Goal: Task Accomplishment & Management: Manage account settings

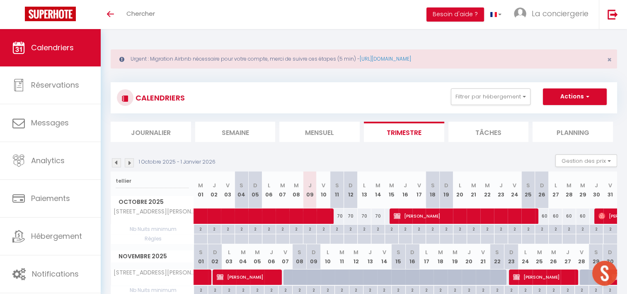
click at [324, 131] on li "Mensuel" at bounding box center [320, 132] width 80 height 20
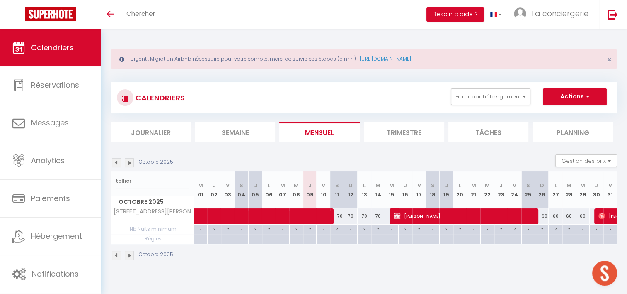
click at [322, 132] on li "Mensuel" at bounding box center [320, 132] width 80 height 20
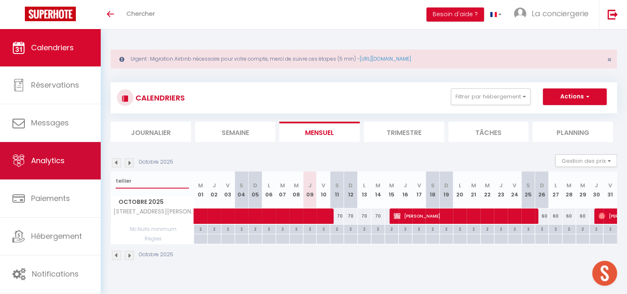
drag, startPoint x: 138, startPoint y: 178, endPoint x: 34, endPoint y: 178, distance: 103.7
click at [92, 178] on div "🟢 Des questions ou besoin d'assistance pour la migration AirBnB? Prenez rdv >>>…" at bounding box center [313, 153] width 627 height 249
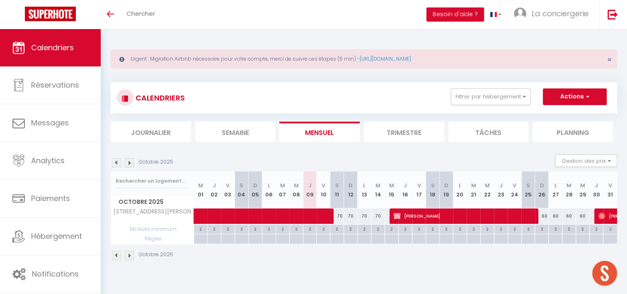
click at [306, 136] on li "Mensuel" at bounding box center [320, 132] width 80 height 20
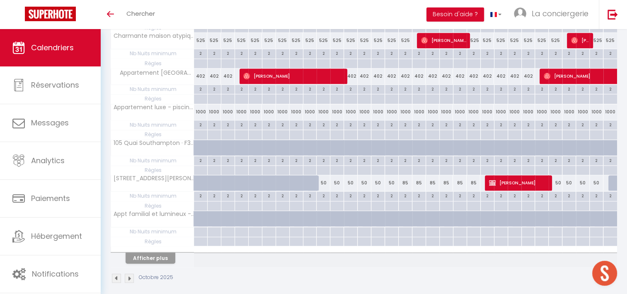
scroll to position [675, 0]
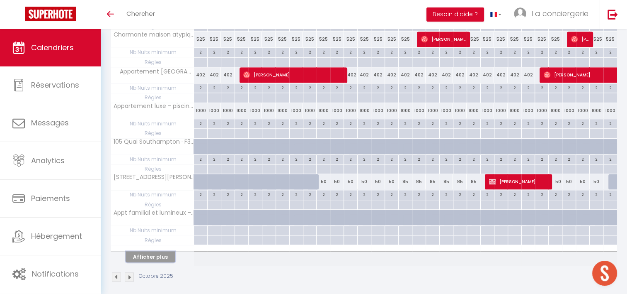
click at [151, 251] on button "Afficher plus" at bounding box center [151, 256] width 50 height 11
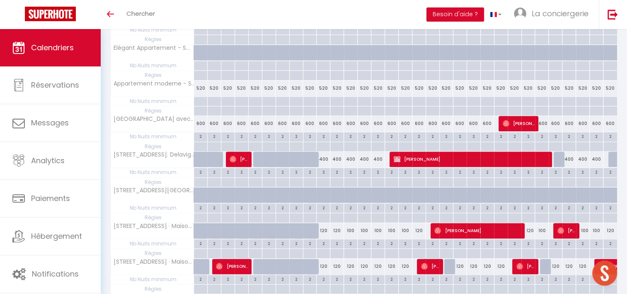
scroll to position [965, 0]
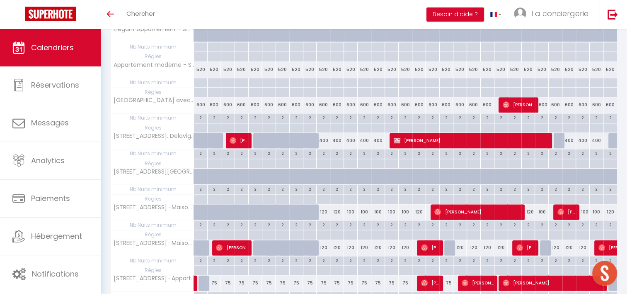
click at [152, 240] on th "[STREET_ADDRESS] · Maison avec jardin - 6 chambres" at bounding box center [152, 248] width 83 height 16
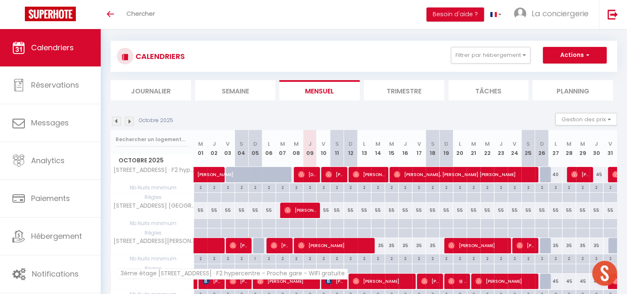
scroll to position [0, 0]
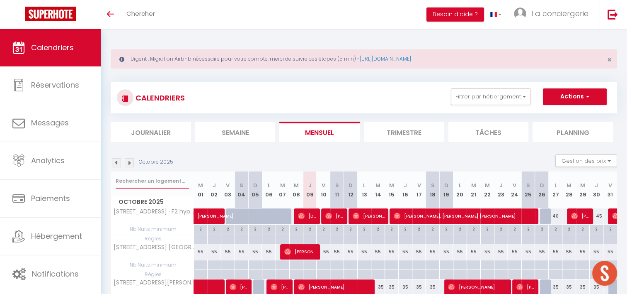
click at [138, 182] on input "text" at bounding box center [152, 180] width 73 height 15
type input "brinde"
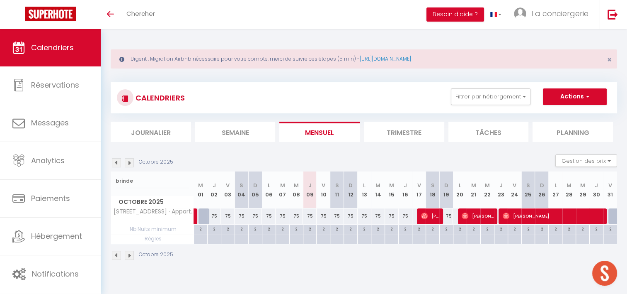
click at [310, 214] on div "75" at bounding box center [310, 215] width 14 height 15
select select "1"
type input "Jeu 09 Octobre 2025"
type input "Ven 10 Octobre 2025"
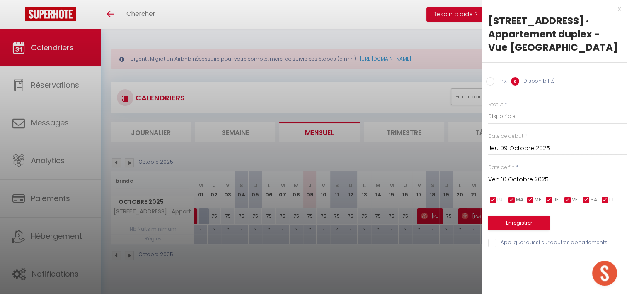
click at [501, 83] on label "Prix" at bounding box center [501, 81] width 12 height 9
click at [495, 83] on input "Prix" at bounding box center [490, 81] width 8 height 8
radio input "true"
radio input "false"
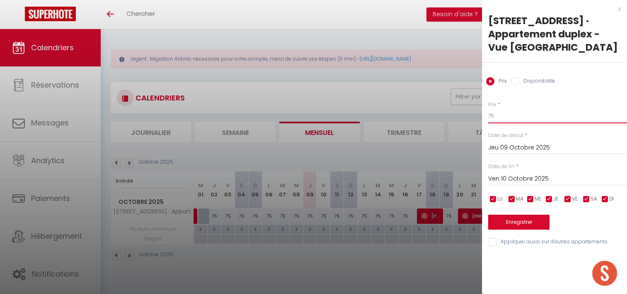
drag, startPoint x: 494, startPoint y: 117, endPoint x: 468, endPoint y: 117, distance: 26.5
click at [468, 117] on body "🟢 Des questions ou besoin d'assistance pour la migration AirBnB? Prenez rdv >>>…" at bounding box center [313, 176] width 627 height 294
type input "60"
click at [567, 177] on input "Ven 10 Octobre 2025" at bounding box center [558, 178] width 139 height 11
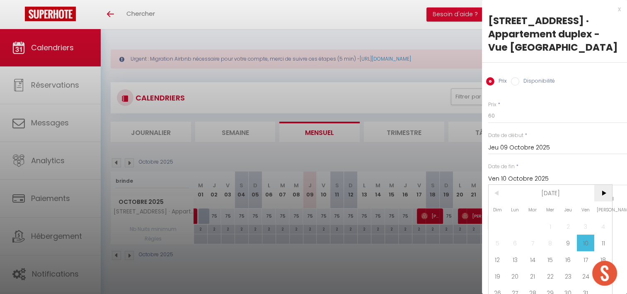
click at [602, 191] on span ">" at bounding box center [604, 193] width 18 height 17
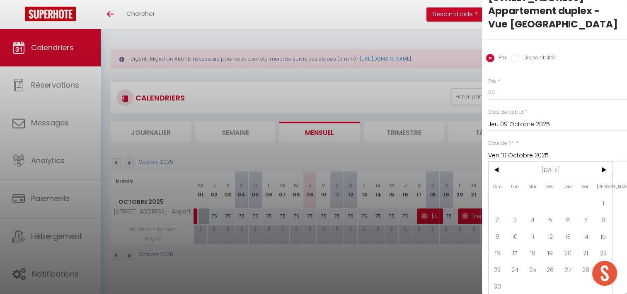
scroll to position [30, 0]
click at [605, 214] on span "8" at bounding box center [604, 218] width 18 height 17
type input "Sam 08 Novembre 2025"
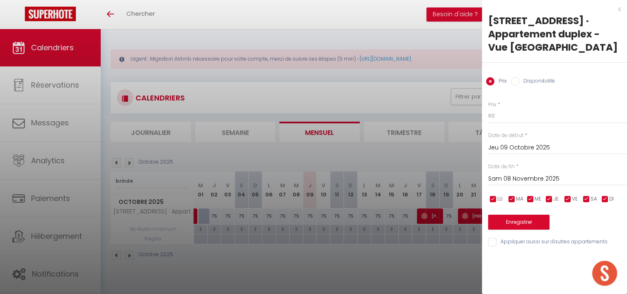
scroll to position [0, 0]
click at [533, 225] on button "Enregistrer" at bounding box center [519, 221] width 61 height 15
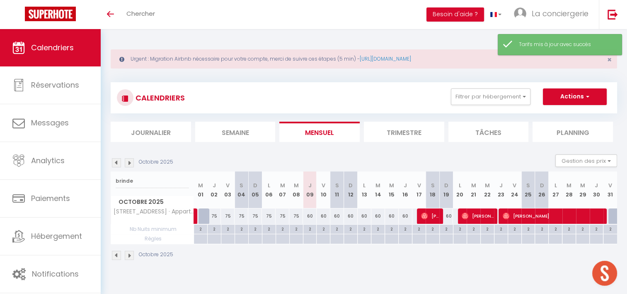
click at [611, 214] on div at bounding box center [616, 216] width 14 height 16
type input "60"
type input "Ven 31 Octobre 2025"
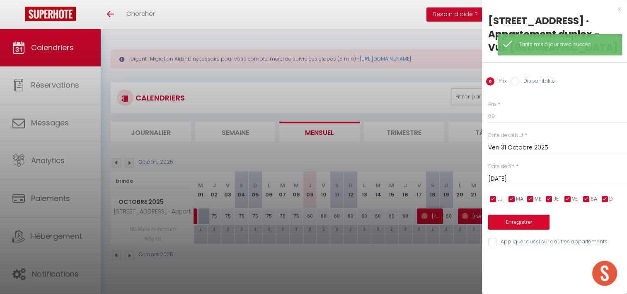
click at [561, 178] on input "[DATE]" at bounding box center [558, 178] width 139 height 11
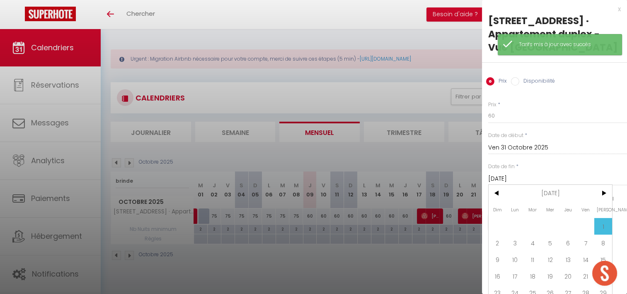
click at [600, 238] on span "8" at bounding box center [604, 242] width 18 height 17
type input "Sam 08 Novembre 2025"
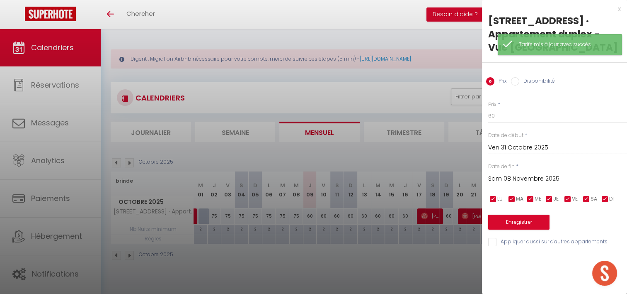
click at [535, 82] on label "Disponibilité" at bounding box center [538, 81] width 36 height 9
click at [520, 82] on input "Disponibilité" at bounding box center [515, 81] width 8 height 8
radio input "true"
radio input "false"
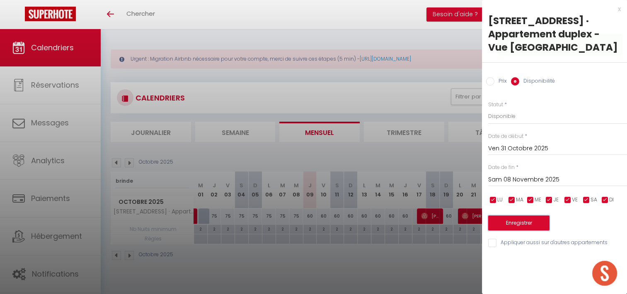
click at [524, 222] on button "Enregistrer" at bounding box center [519, 222] width 61 height 15
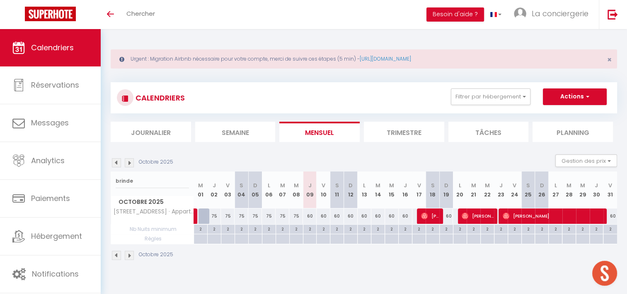
click at [407, 130] on li "Trimestre" at bounding box center [404, 132] width 80 height 20
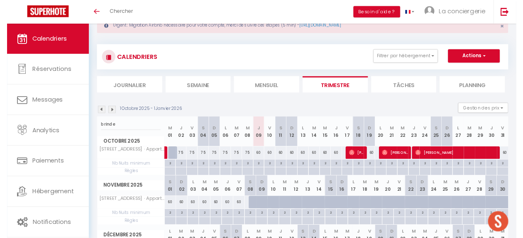
scroll to position [83, 0]
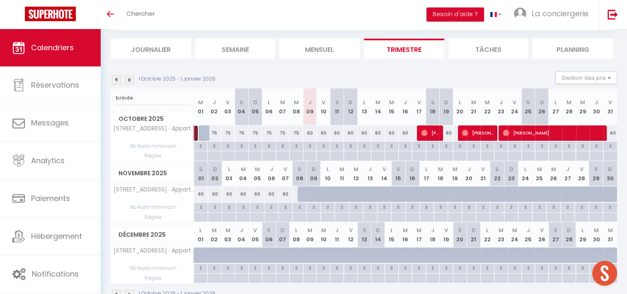
click at [196, 132] on link at bounding box center [196, 133] width 4 height 16
select select "OK"
select select "43423"
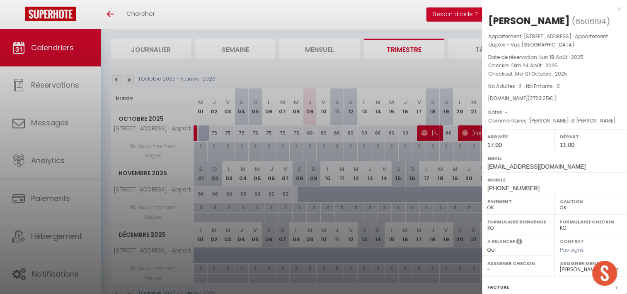
click at [236, 75] on div at bounding box center [313, 147] width 627 height 294
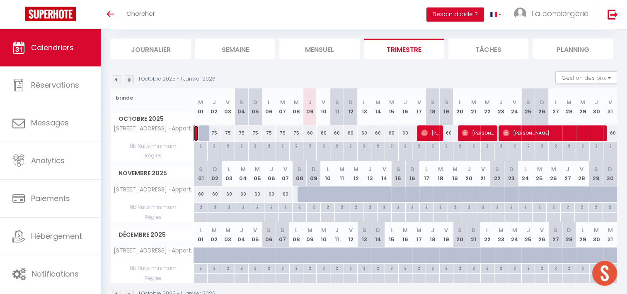
click at [195, 132] on link at bounding box center [196, 133] width 4 height 16
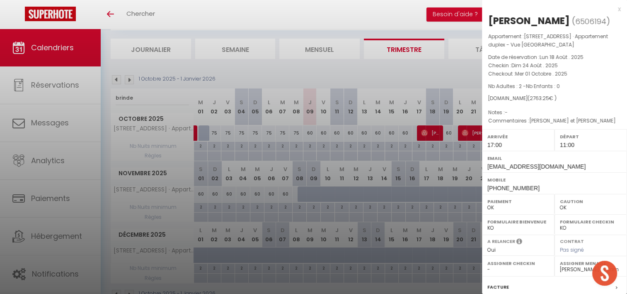
click at [300, 66] on div at bounding box center [313, 147] width 627 height 294
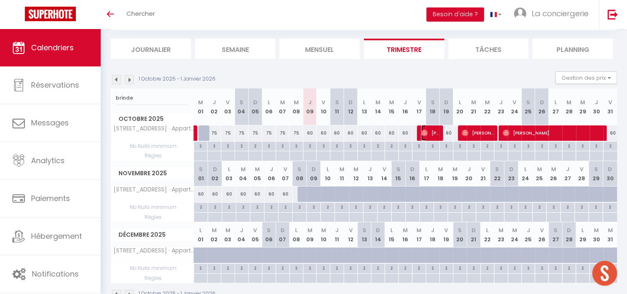
click at [427, 138] on span "[PERSON_NAME]" at bounding box center [430, 133] width 18 height 16
select select
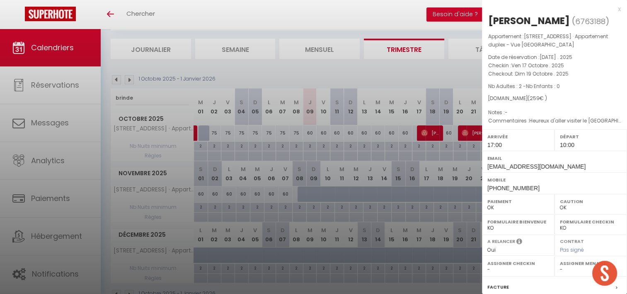
click at [470, 128] on div at bounding box center [313, 147] width 627 height 294
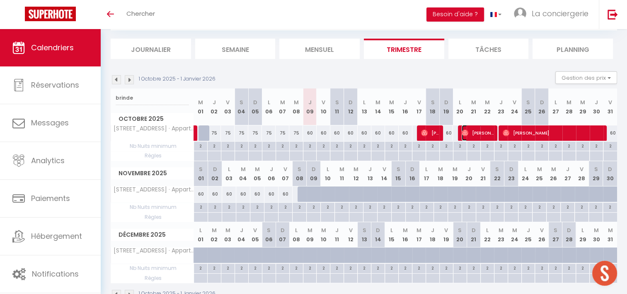
click at [476, 133] on span "[PERSON_NAME]" at bounding box center [478, 133] width 32 height 16
select select "0"
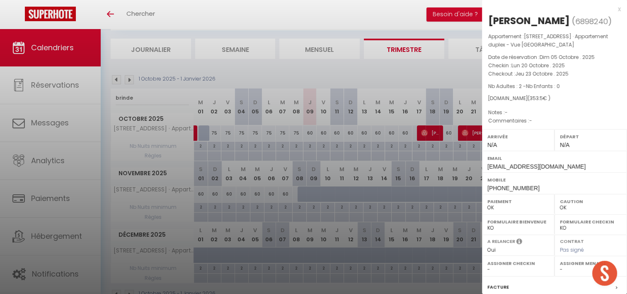
click at [472, 132] on div at bounding box center [313, 147] width 627 height 294
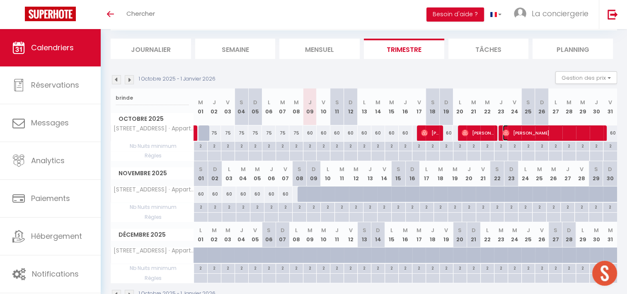
click at [542, 133] on span "[PERSON_NAME]" at bounding box center [553, 133] width 100 height 16
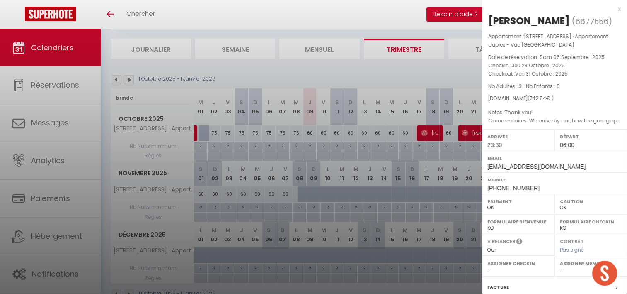
click at [436, 71] on div at bounding box center [313, 147] width 627 height 294
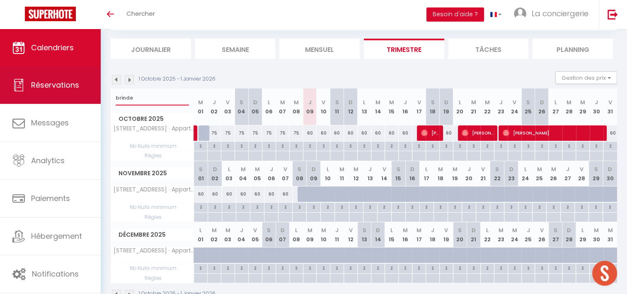
click at [78, 94] on div "🟢 Des questions ou besoin d'assistance pour la migration AirBnB? Prenez rdv >>>…" at bounding box center [313, 131] width 627 height 371
type input "villa"
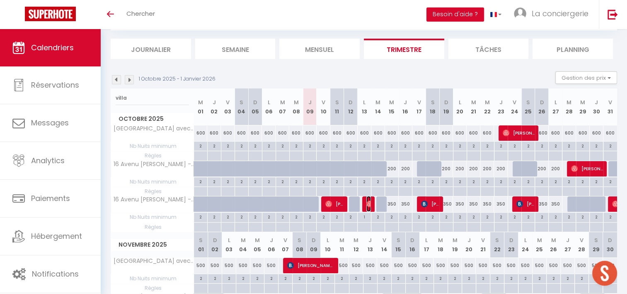
click at [367, 202] on img at bounding box center [370, 203] width 7 height 7
select select "22468"
